Goal: Browse casually

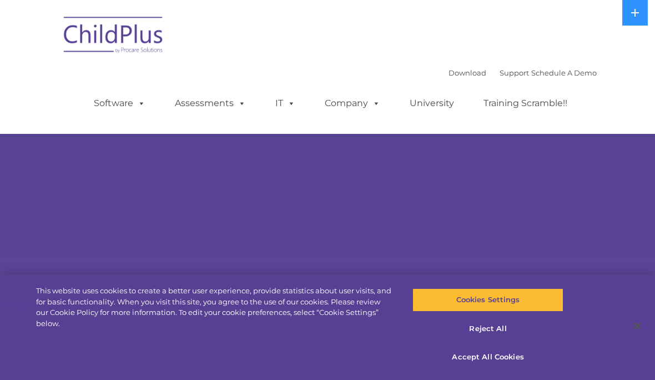
select select "MEDIUM"
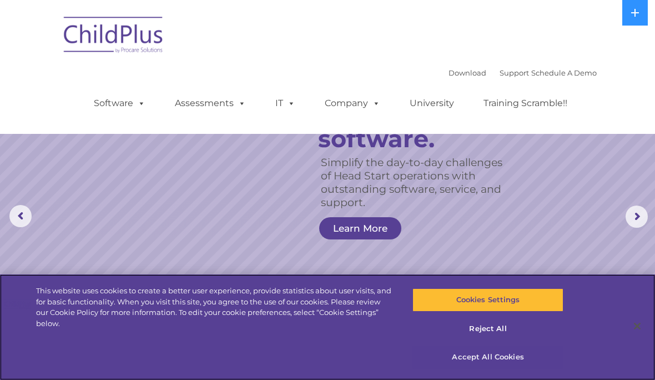
click at [472, 355] on button "Accept All Cookies" at bounding box center [487, 356] width 150 height 23
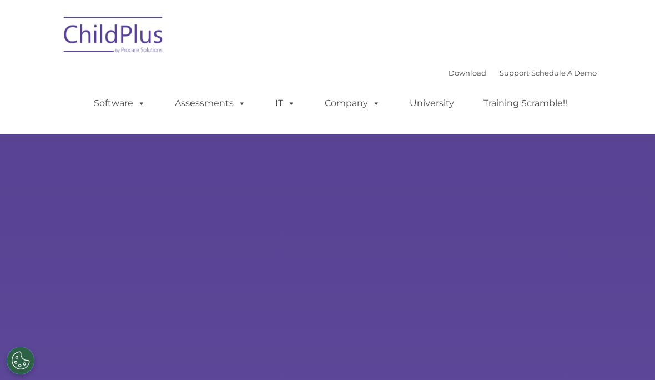
type input ""
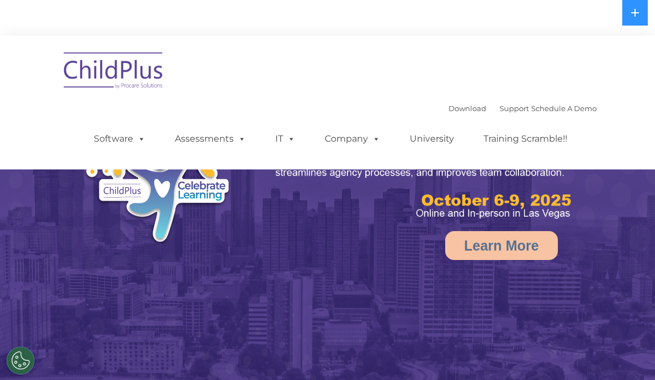
select select "MEDIUM"
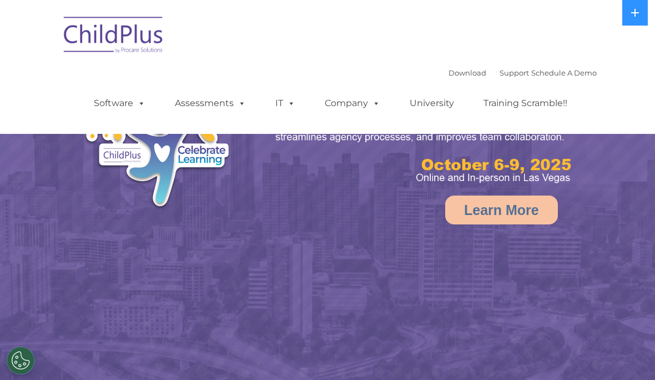
select select "MEDIUM"
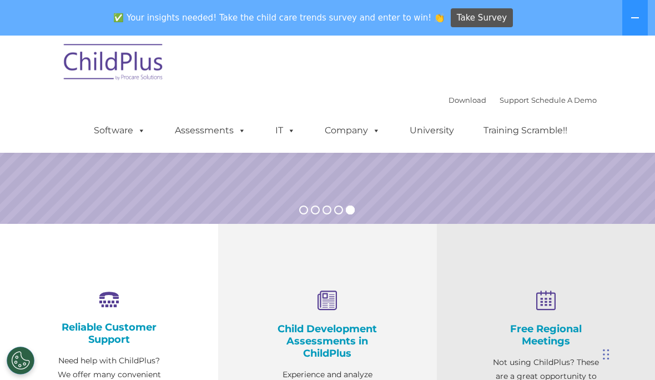
scroll to position [293, 0]
